Goal: Information Seeking & Learning: Learn about a topic

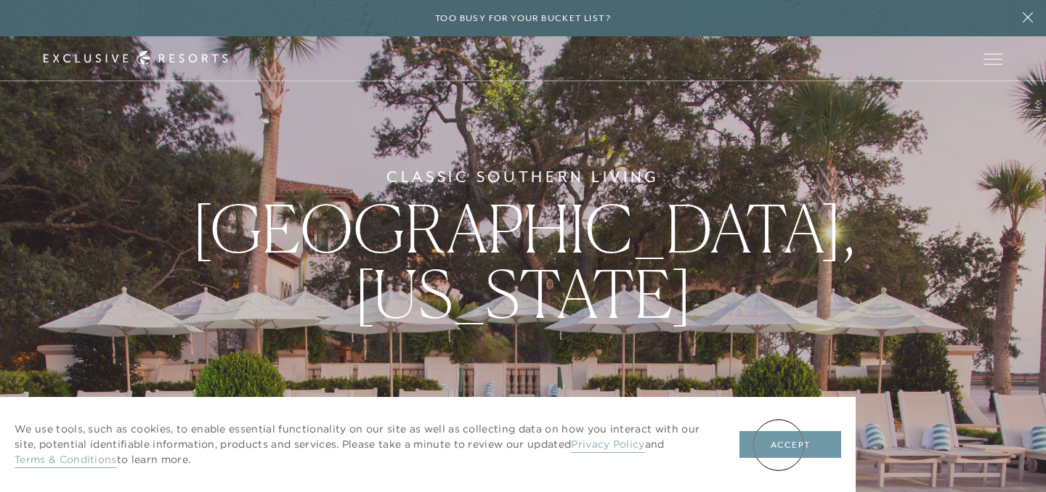
click at [778, 445] on button "Accept" at bounding box center [790, 445] width 102 height 28
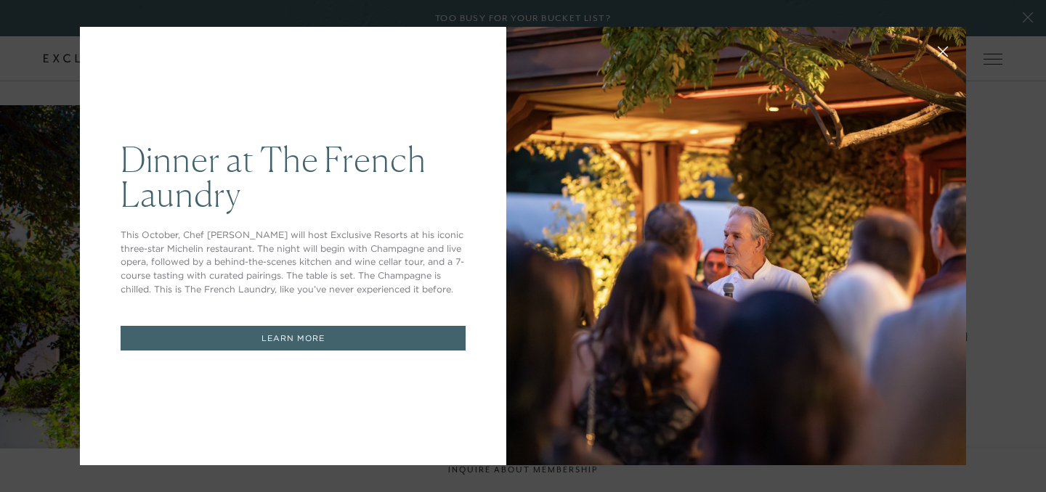
click at [945, 49] on icon at bounding box center [942, 51] width 11 height 11
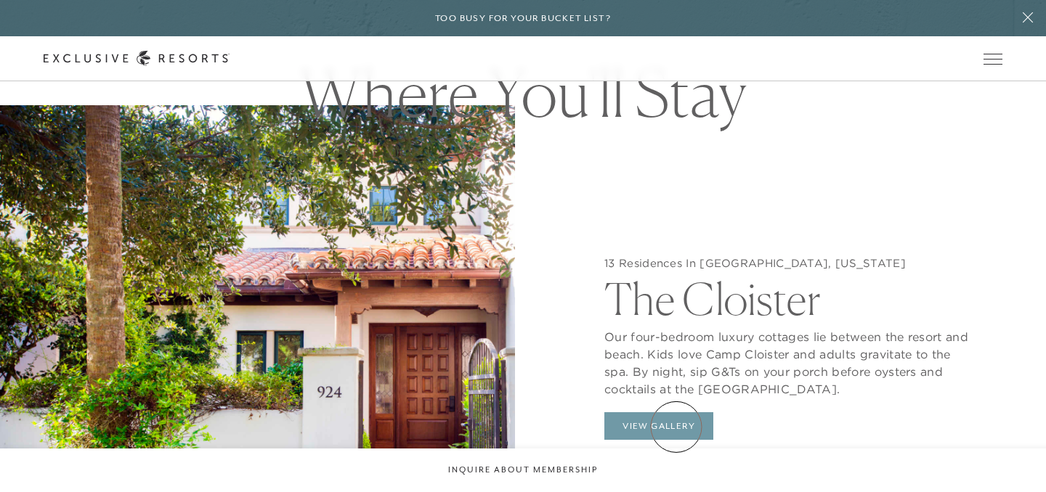
click at [676, 427] on button "View Gallery" at bounding box center [658, 426] width 109 height 28
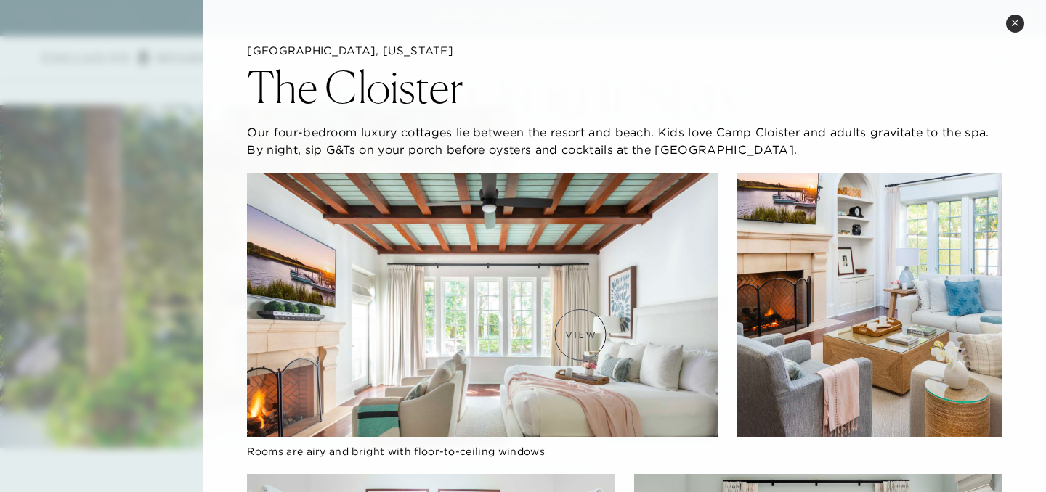
click at [580, 335] on img at bounding box center [482, 305] width 471 height 265
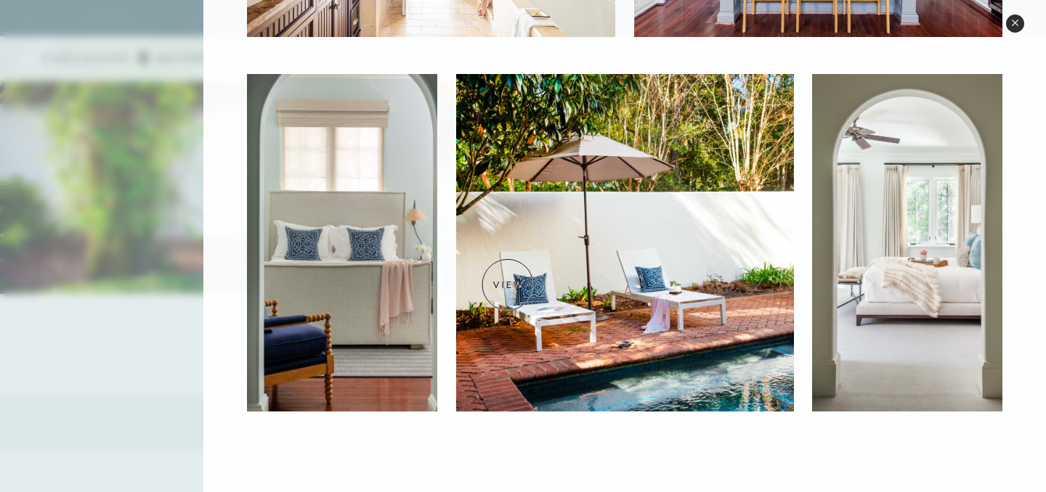
scroll to position [1541, 0]
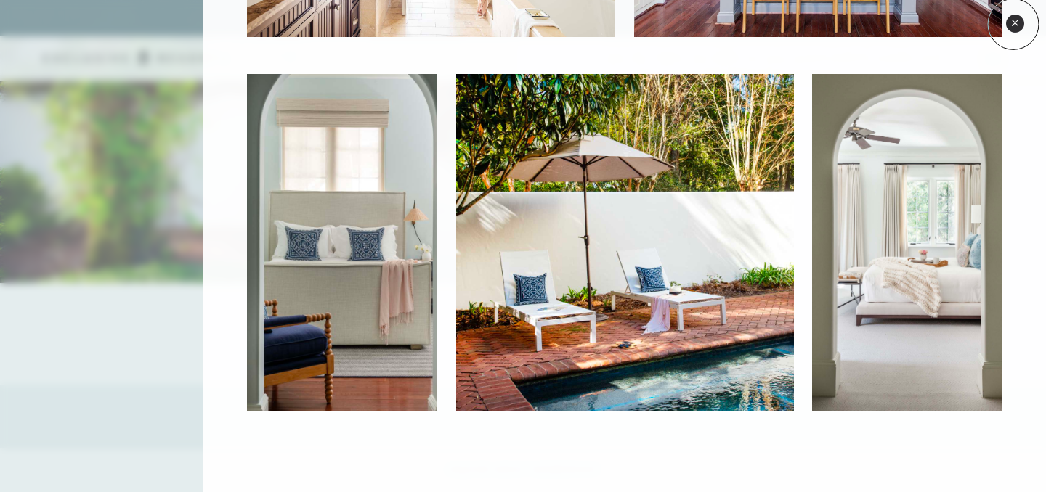
click at [1013, 24] on icon at bounding box center [1015, 23] width 6 height 6
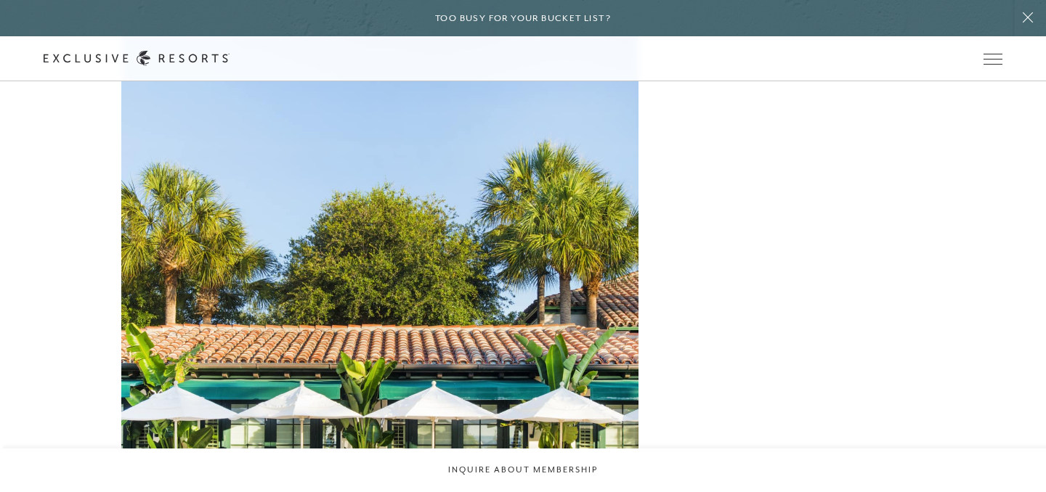
scroll to position [3467, 0]
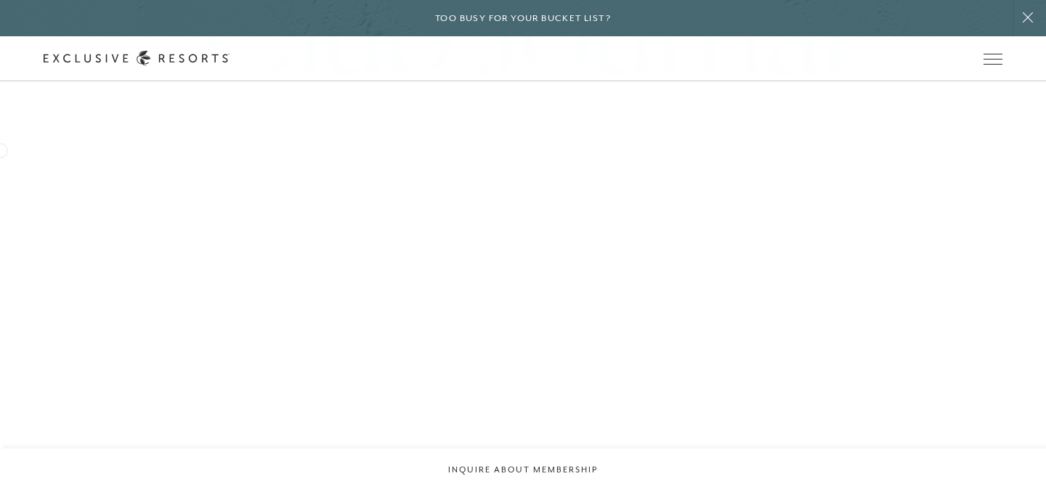
scroll to position [6837, 0]
